Goal: Task Accomplishment & Management: Manage account settings

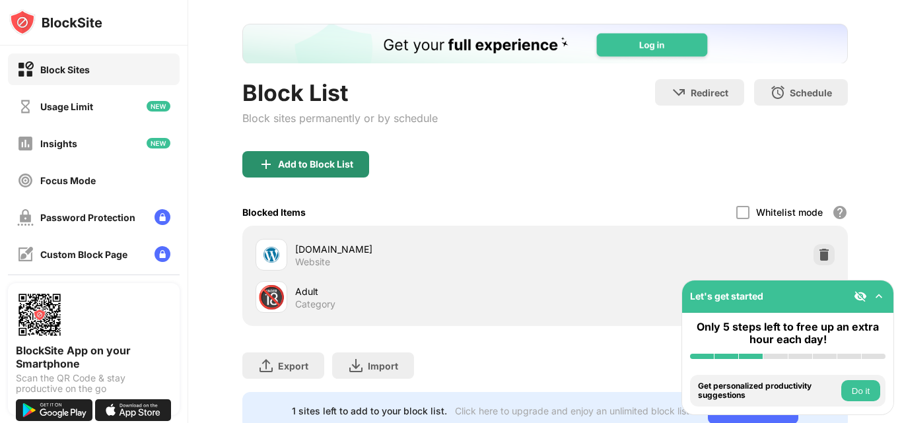
scroll to position [88, 0]
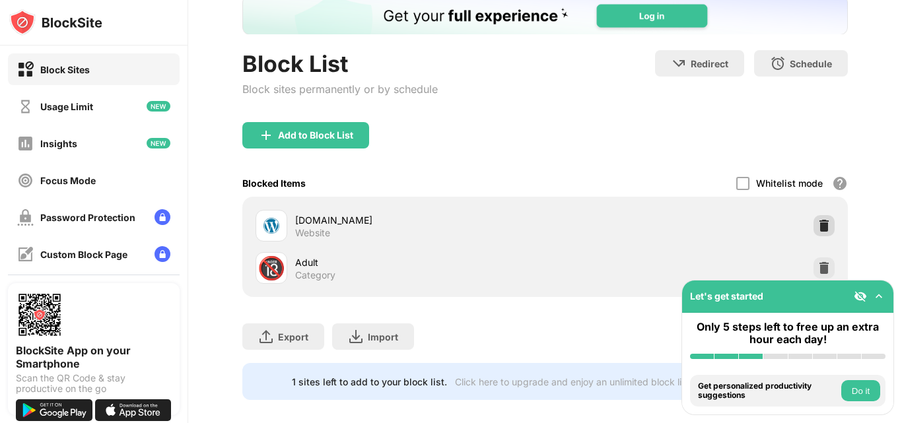
click at [818, 223] on img at bounding box center [824, 225] width 13 height 13
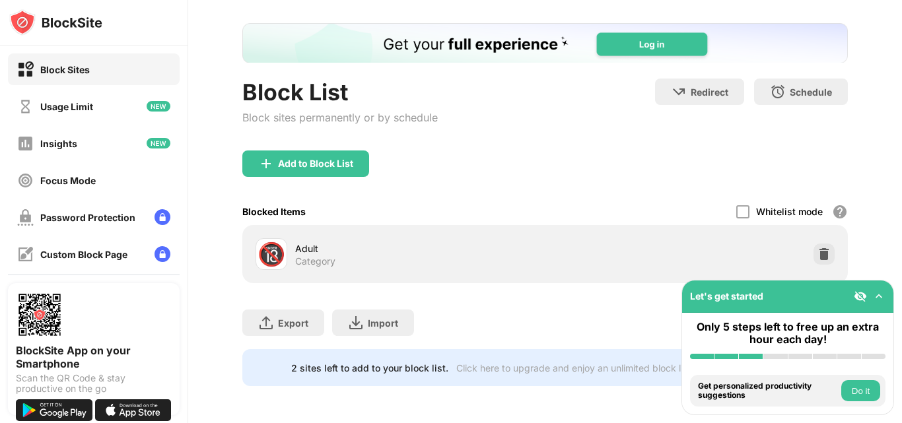
scroll to position [69, 0]
click at [303, 151] on div "Add to Block List" at bounding box center [305, 164] width 127 height 26
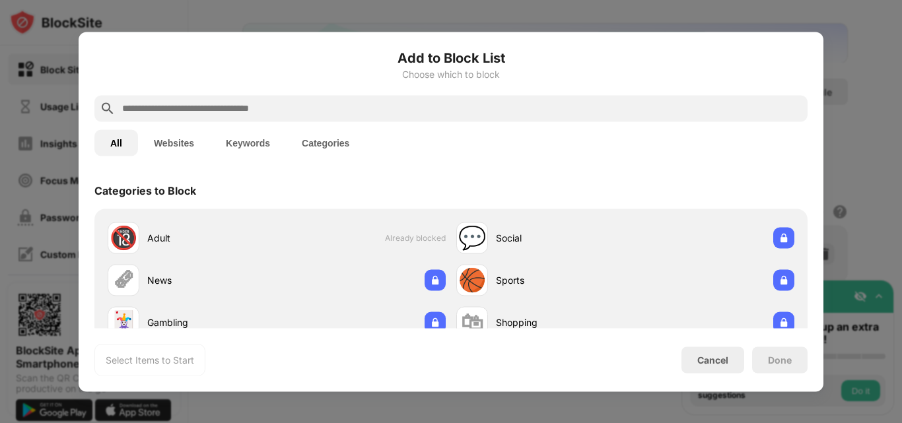
click at [241, 142] on button "Keywords" at bounding box center [248, 142] width 76 height 26
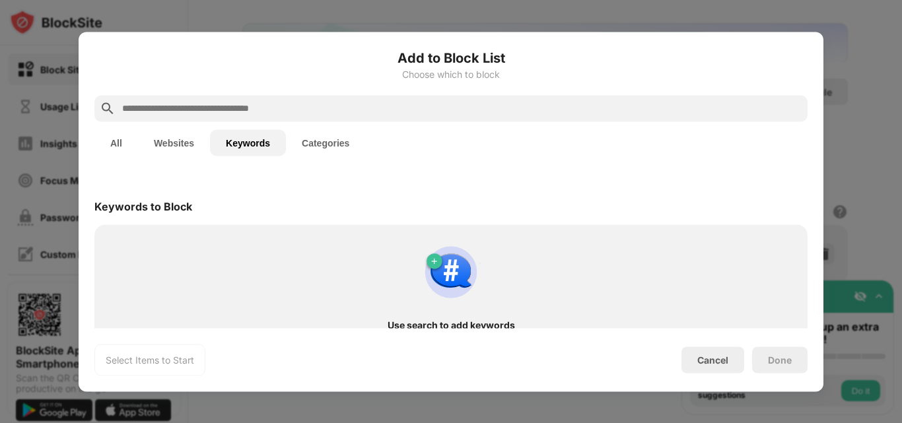
click at [124, 141] on button "All" at bounding box center [116, 142] width 44 height 26
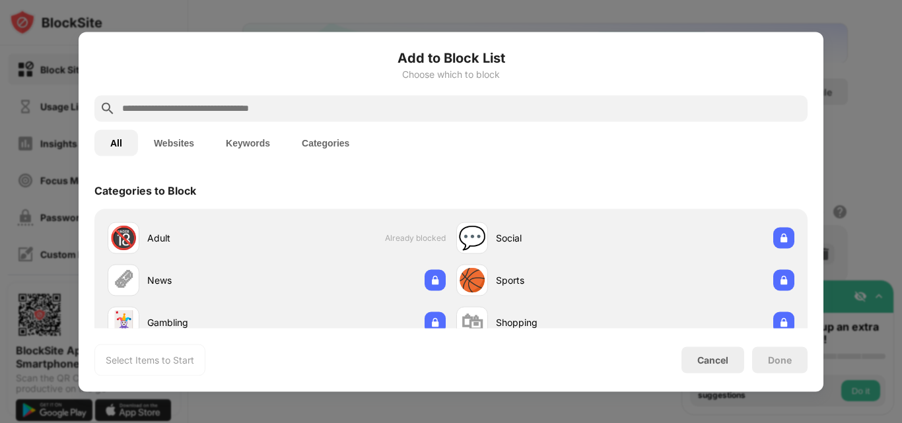
click at [285, 105] on input "text" at bounding box center [462, 108] width 682 height 16
paste input "**********"
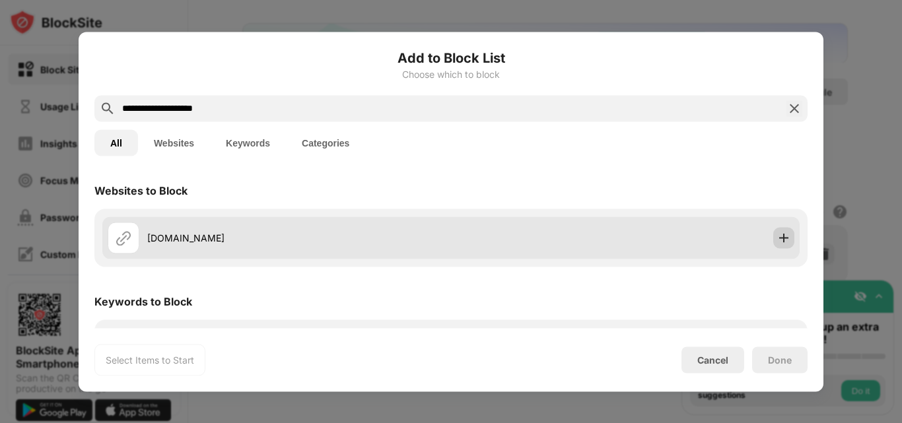
type input "**********"
click at [778, 237] on img at bounding box center [784, 237] width 13 height 13
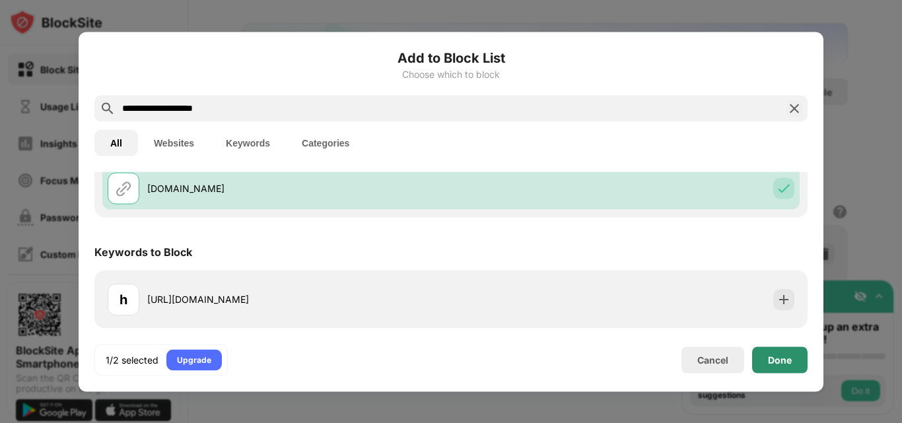
click at [793, 360] on div "Done" at bounding box center [779, 360] width 55 height 26
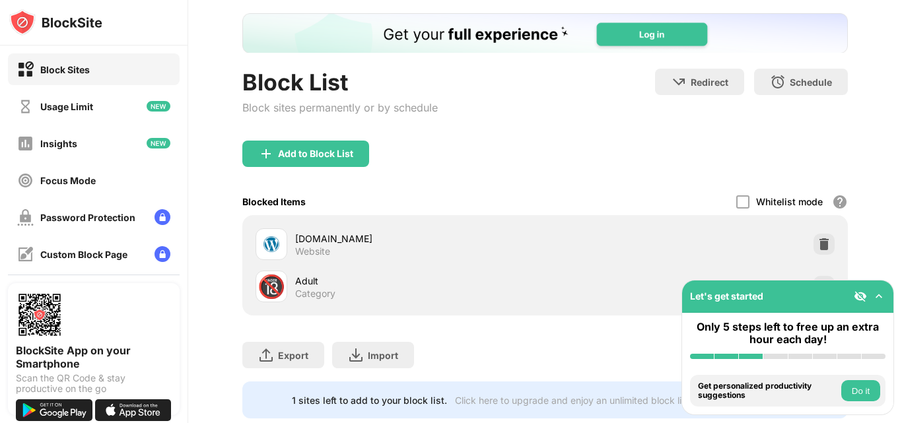
scroll to position [112, 0]
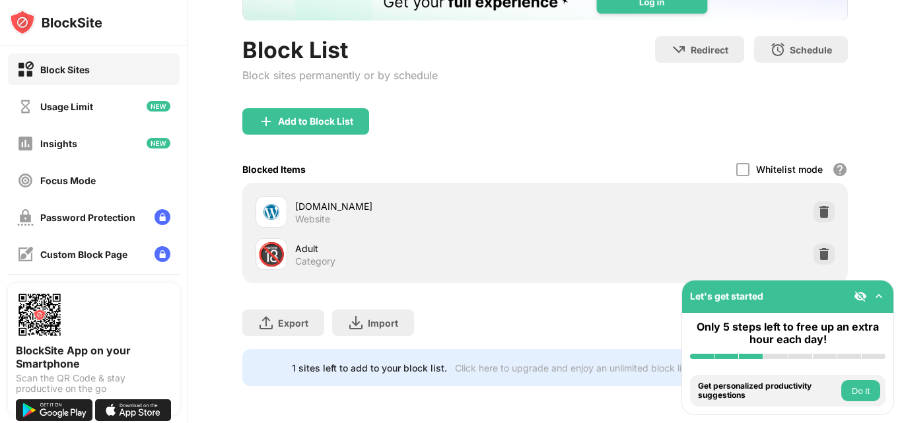
click at [86, 24] on img at bounding box center [55, 22] width 93 height 26
click at [96, 94] on div "Usage Limit" at bounding box center [94, 107] width 172 height 32
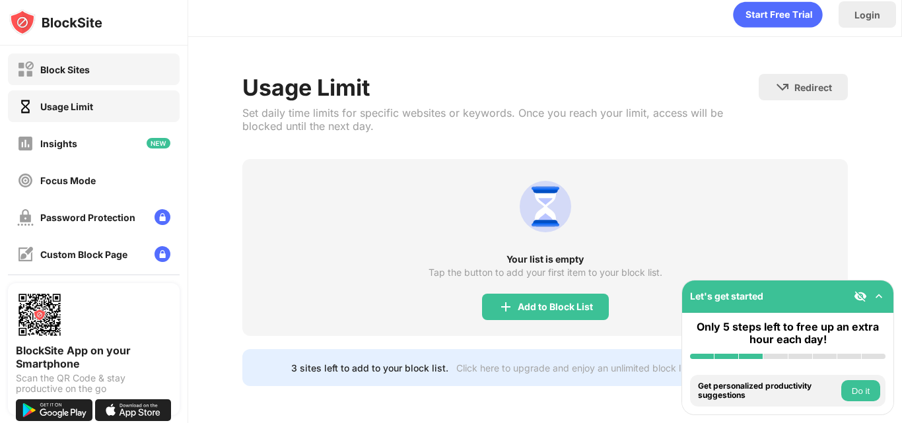
click at [97, 64] on div "Block Sites" at bounding box center [94, 70] width 172 height 32
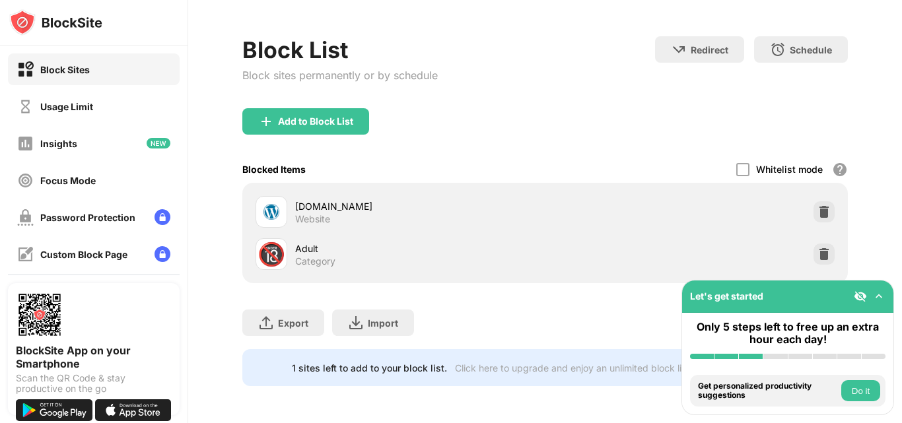
click at [97, 64] on div "Block Sites" at bounding box center [94, 70] width 172 height 32
click at [249, 36] on div "Block List" at bounding box center [340, 49] width 196 height 27
click at [737, 163] on div at bounding box center [743, 169] width 13 height 13
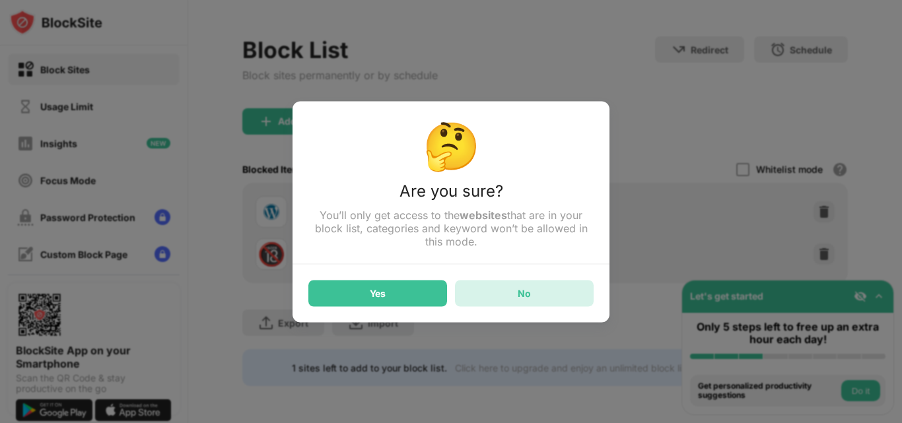
click at [552, 296] on div "No" at bounding box center [524, 293] width 139 height 26
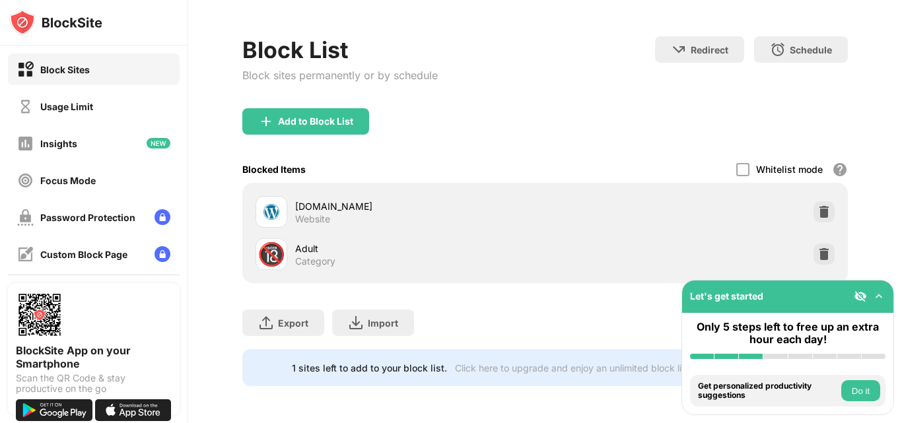
drag, startPoint x: 745, startPoint y: 145, endPoint x: 774, endPoint y: 168, distance: 37.1
click at [774, 168] on div "Add to Block List Blocked Items Whitelist mode Block all websites except for th…" at bounding box center [545, 195] width 606 height 175
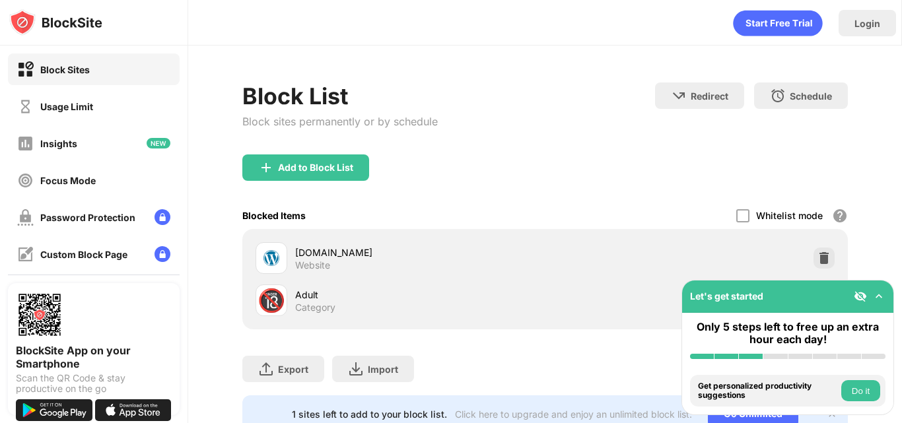
scroll to position [56, 0]
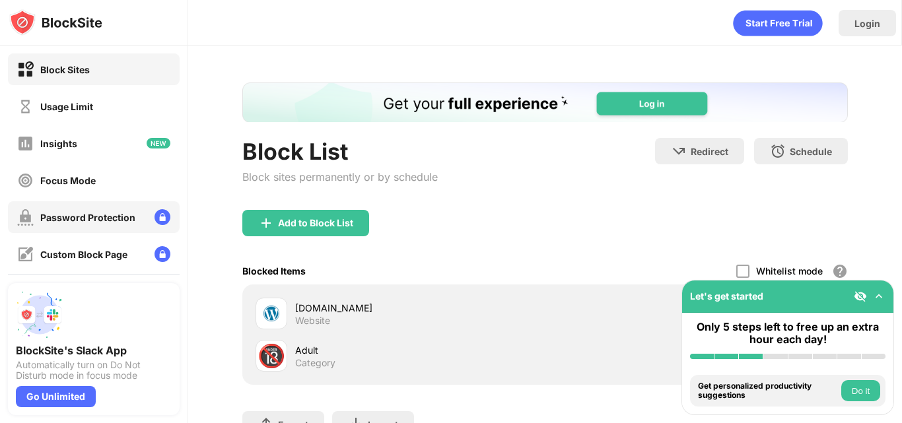
click at [103, 218] on div "Password Protection" at bounding box center [87, 217] width 95 height 11
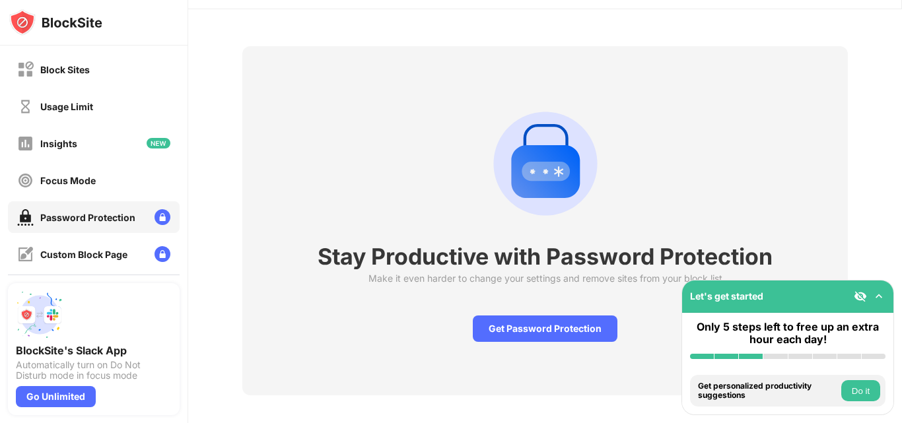
scroll to position [55, 0]
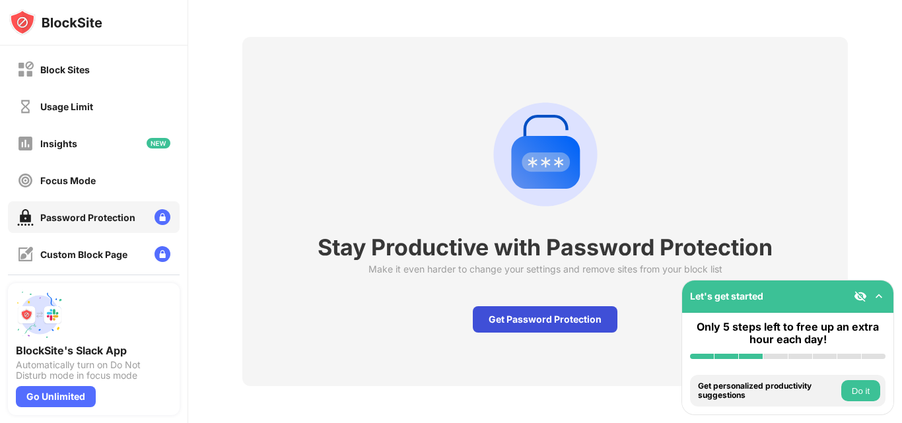
click at [586, 315] on div "Get Password Protection" at bounding box center [545, 320] width 145 height 26
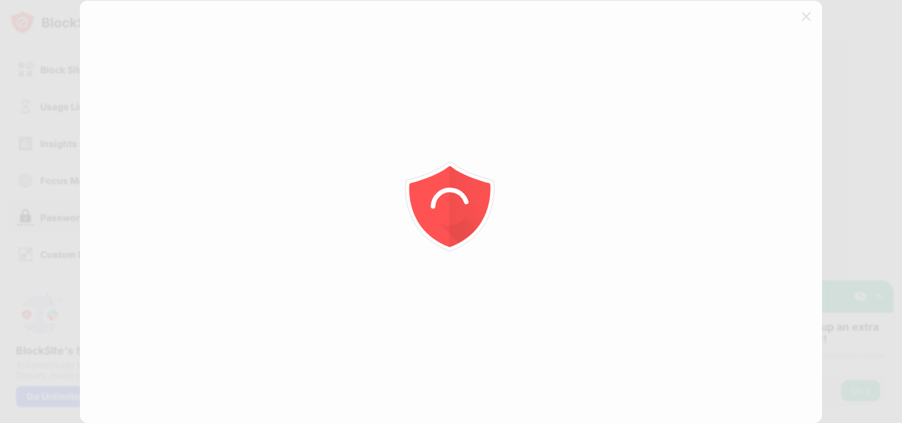
click at [0, 3] on div at bounding box center [451, 211] width 902 height 423
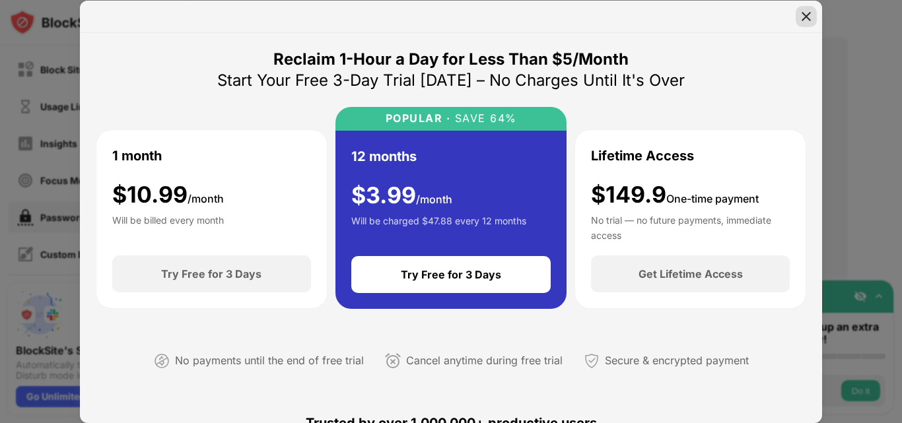
click at [803, 24] on div at bounding box center [806, 16] width 21 height 21
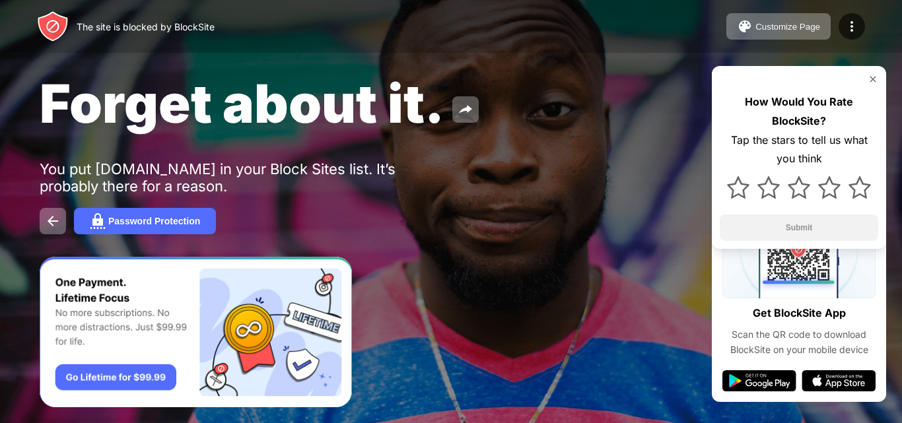
click at [869, 79] on img at bounding box center [873, 79] width 11 height 11
